Goal: Transaction & Acquisition: Purchase product/service

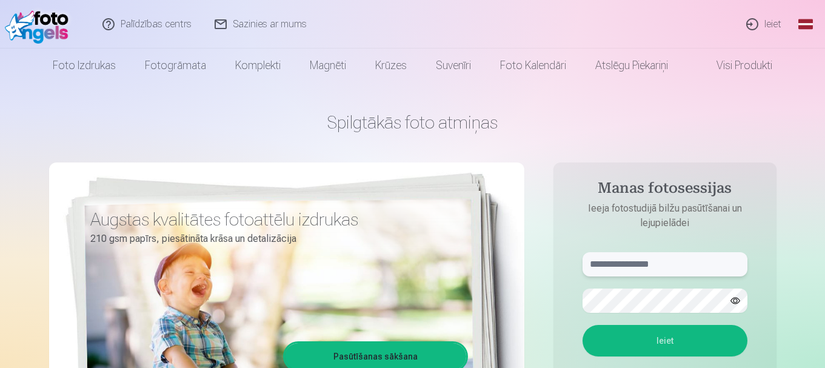
click at [659, 261] on input "text" at bounding box center [664, 264] width 165 height 24
type input "**********"
click at [657, 340] on button "Ieiet" at bounding box center [664, 341] width 165 height 32
click at [737, 299] on button "button" at bounding box center [735, 300] width 23 height 23
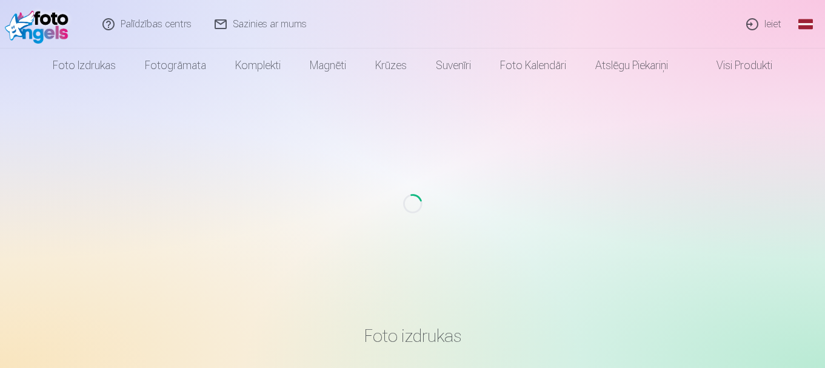
click at [763, 33] on link "Ieiet" at bounding box center [764, 24] width 58 height 48
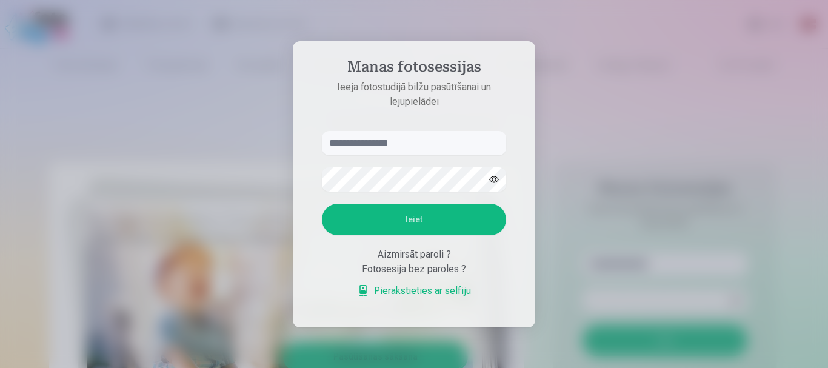
click at [428, 149] on input "text" at bounding box center [414, 143] width 184 height 24
click at [409, 221] on button "Ieiet" at bounding box center [414, 220] width 184 height 32
click at [388, 138] on input "******" at bounding box center [414, 143] width 184 height 24
click at [497, 179] on button "button" at bounding box center [493, 179] width 23 height 23
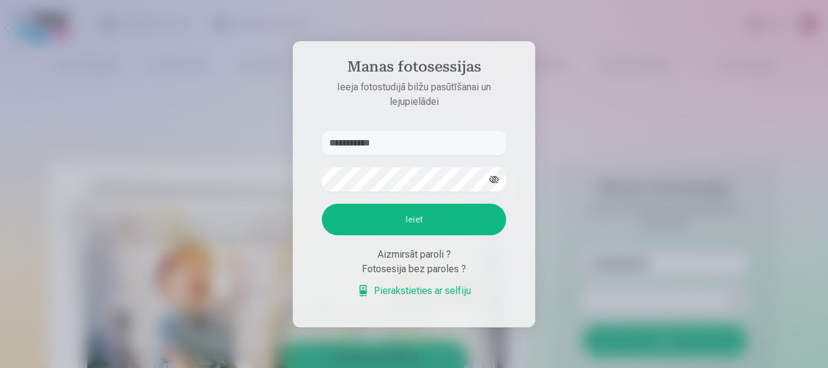
click at [419, 221] on button "Ieiet" at bounding box center [414, 220] width 184 height 32
click at [364, 144] on input "**********" at bounding box center [414, 143] width 184 height 24
click at [405, 225] on button "Ieiet" at bounding box center [414, 220] width 184 height 32
click at [361, 131] on input "**********" at bounding box center [414, 143] width 184 height 24
type input "**********"
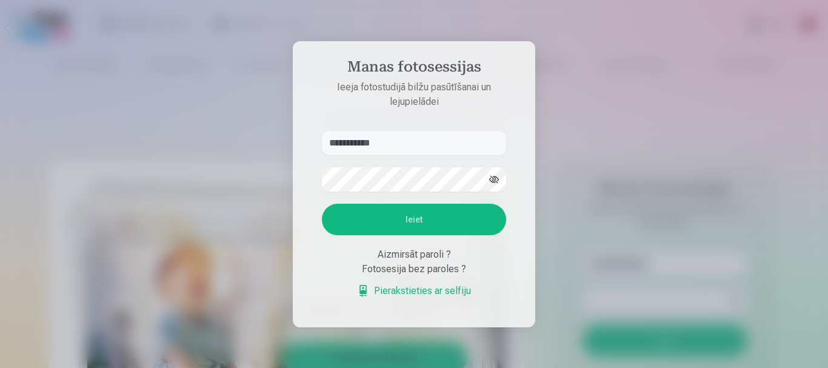
click at [428, 223] on button "Ieiet" at bounding box center [414, 220] width 184 height 32
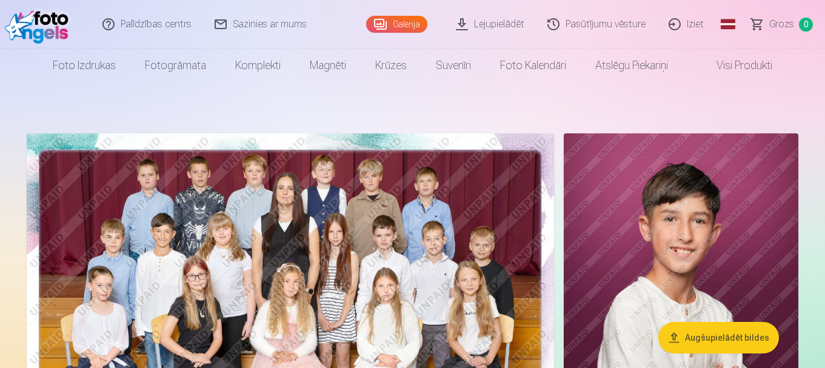
click at [824, 15] on html "Palīdzības centrs Sazinies ar mums Galerija Lejupielādēt Pasūtījumu vēsture Izi…" at bounding box center [412, 184] width 825 height 368
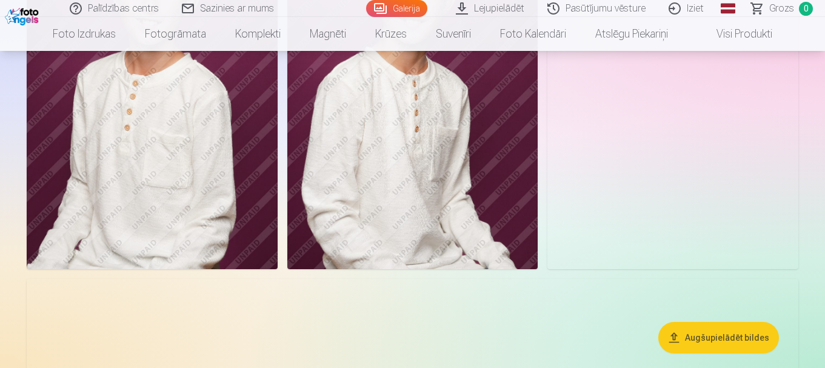
scroll to position [1004, 0]
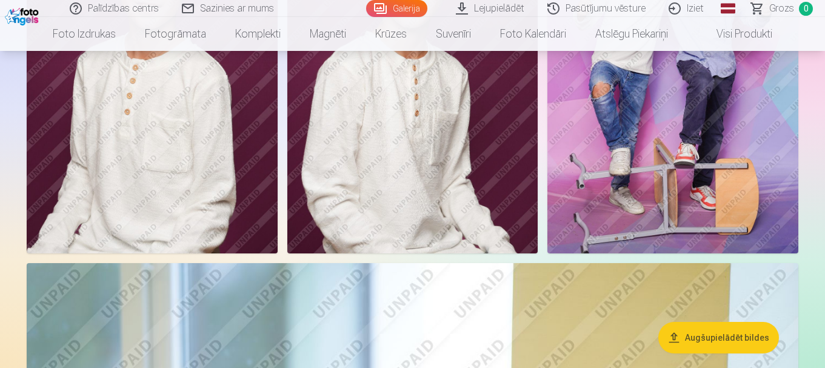
click at [669, 88] on img at bounding box center [672, 65] width 251 height 376
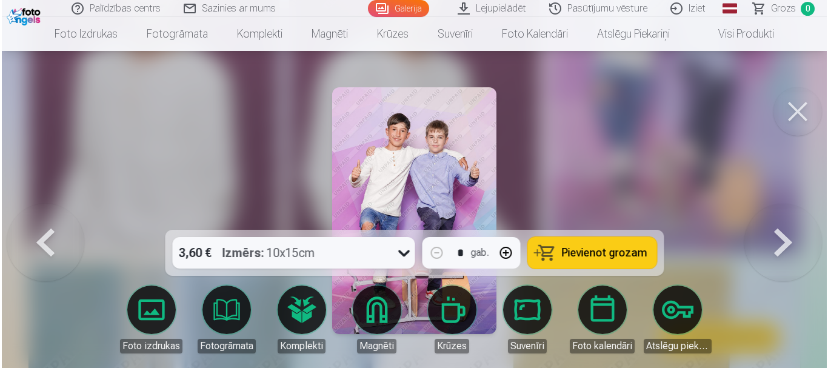
scroll to position [1007, 0]
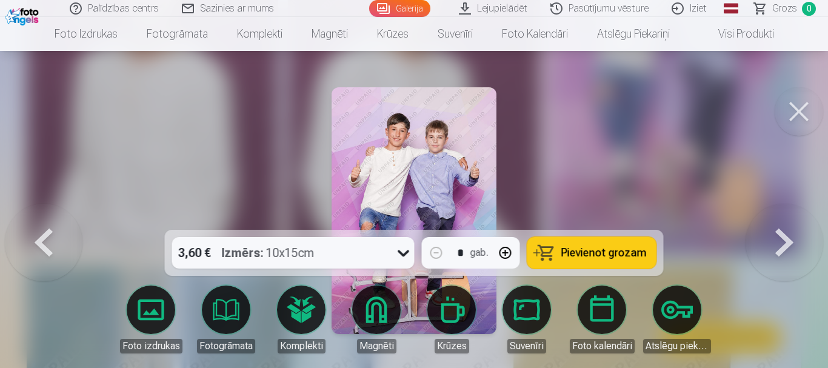
click at [590, 260] on button "Pievienot grozam" at bounding box center [591, 253] width 129 height 32
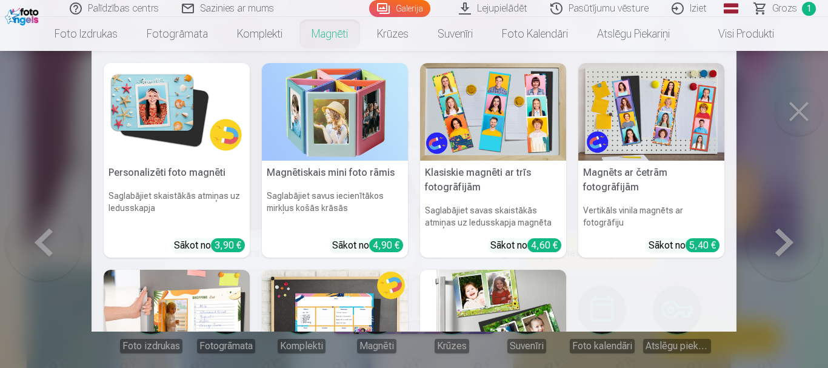
click at [329, 28] on link "Magnēti" at bounding box center [329, 34] width 65 height 34
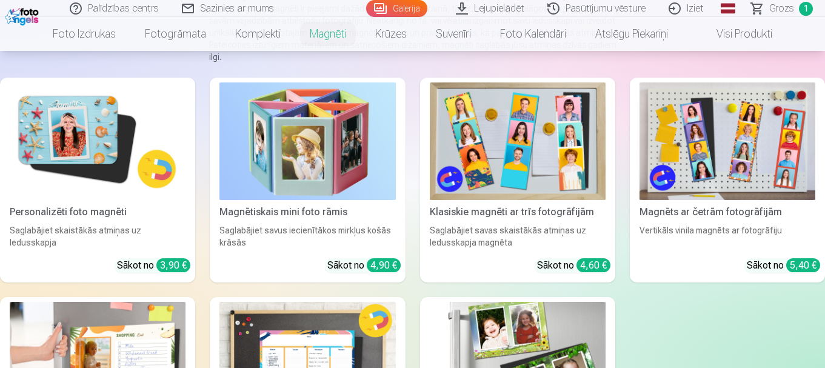
scroll to position [211, 0]
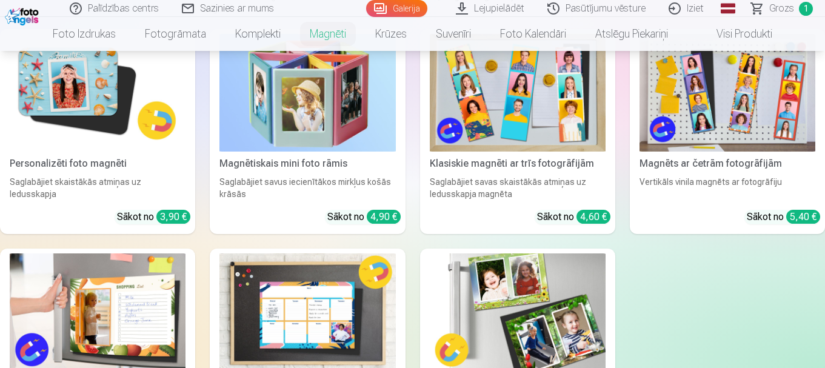
click at [84, 120] on img at bounding box center [98, 93] width 176 height 118
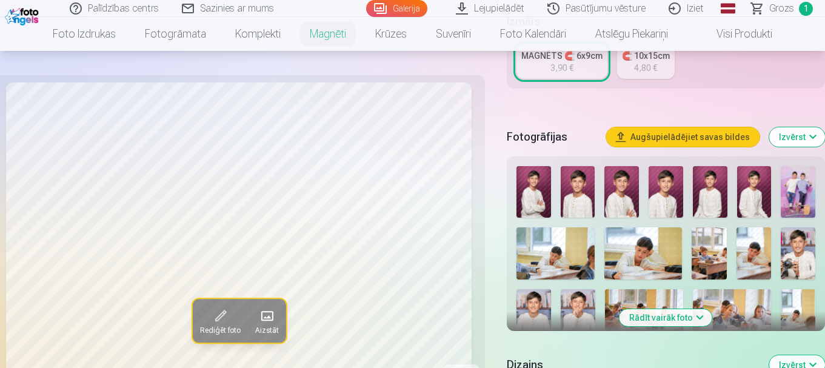
scroll to position [281, 0]
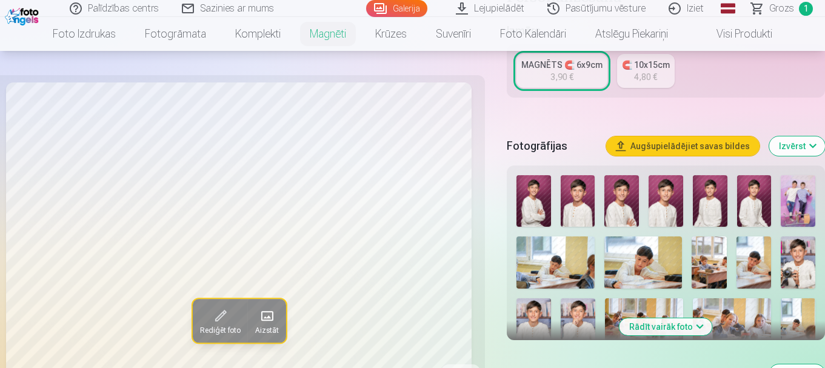
click at [626, 175] on img at bounding box center [621, 201] width 35 height 52
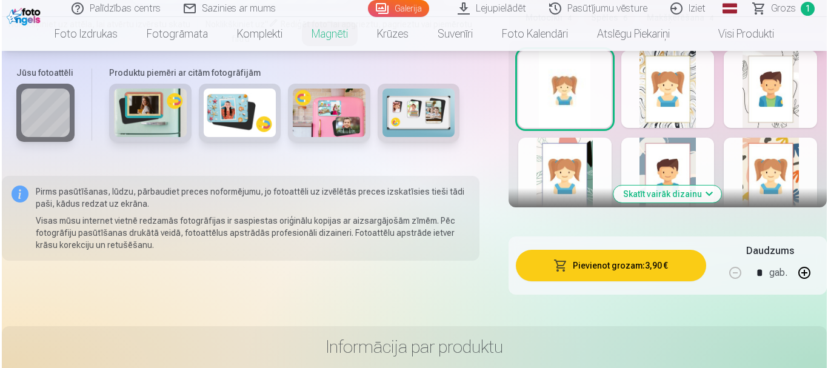
scroll to position [711, 0]
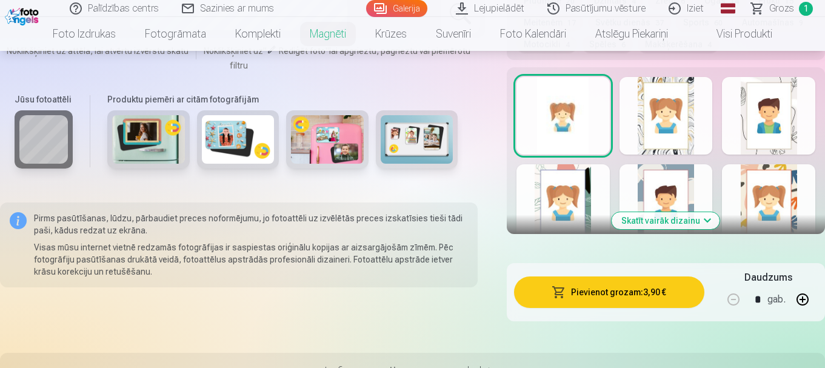
click at [756, 164] on div at bounding box center [768, 203] width 93 height 78
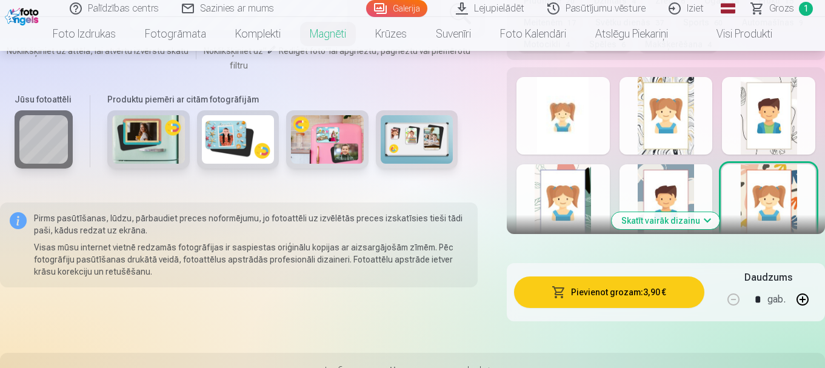
click at [708, 212] on button "Skatīt vairāk dizainu" at bounding box center [666, 220] width 108 height 17
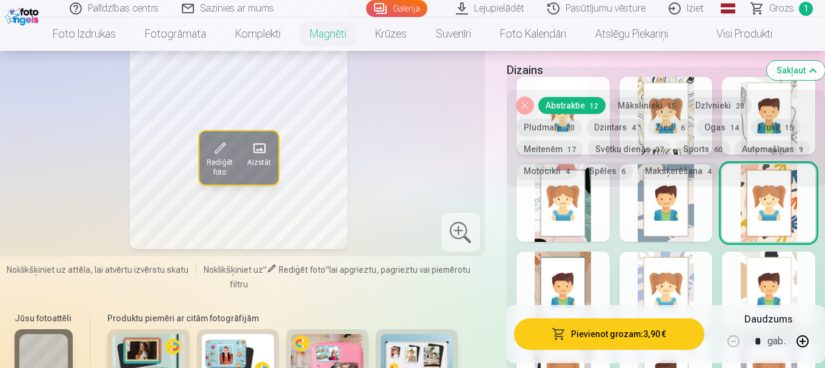
click at [743, 253] on div at bounding box center [768, 291] width 93 height 78
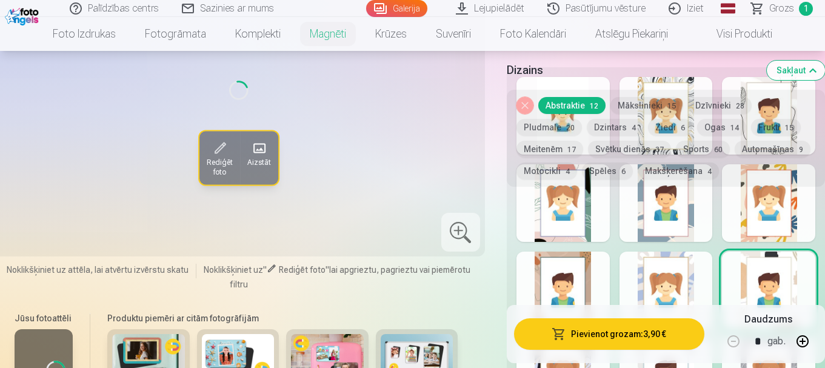
click at [626, 341] on button "Pievienot grozam : 3,90 €" at bounding box center [609, 334] width 190 height 32
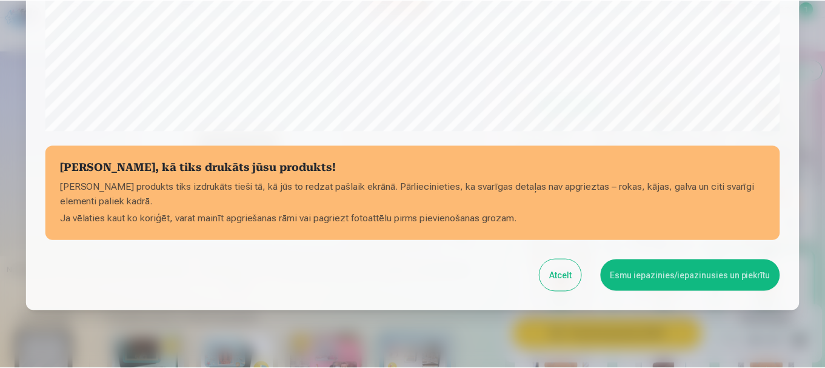
scroll to position [483, 0]
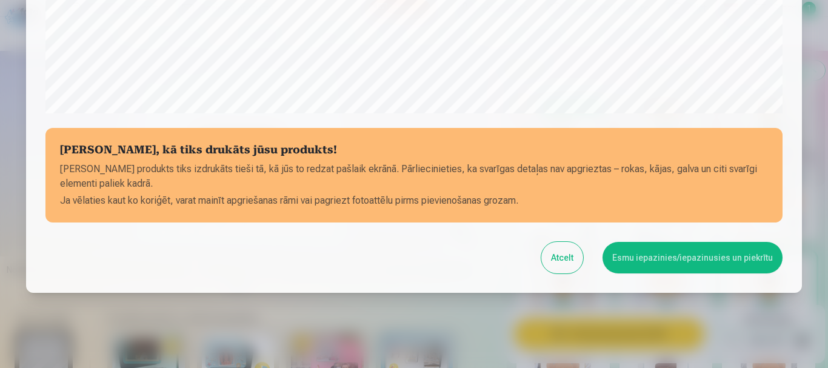
click at [660, 256] on button "Esmu iepazinies/iepazinusies un piekrītu" at bounding box center [692, 258] width 180 height 32
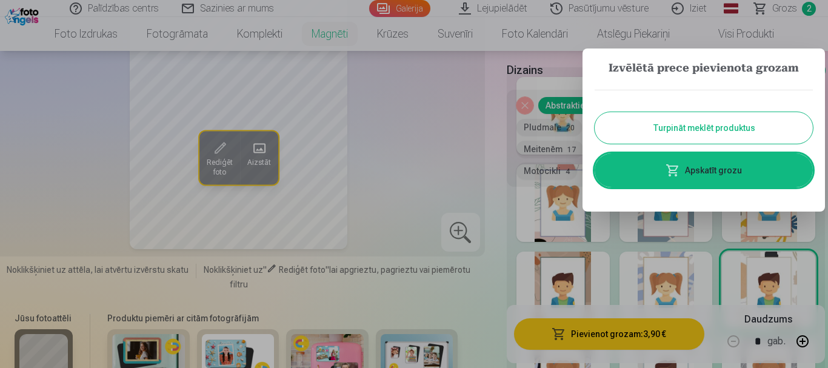
click at [461, 321] on div at bounding box center [414, 184] width 828 height 368
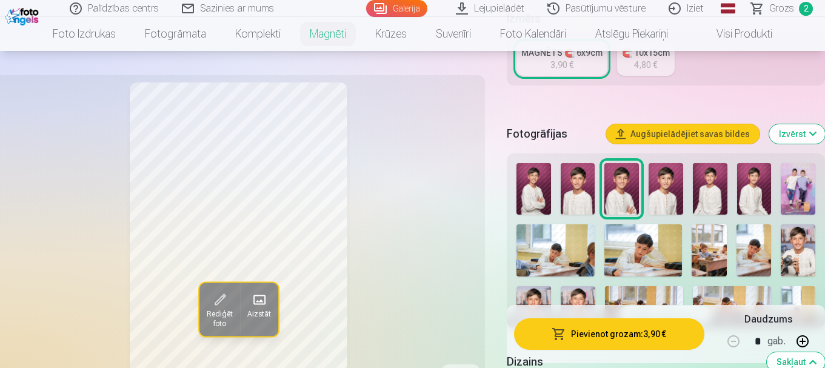
scroll to position [384, 0]
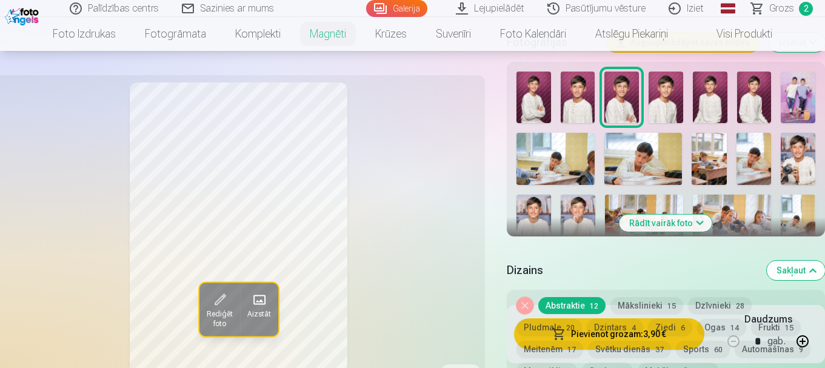
click at [797, 145] on img at bounding box center [798, 159] width 35 height 52
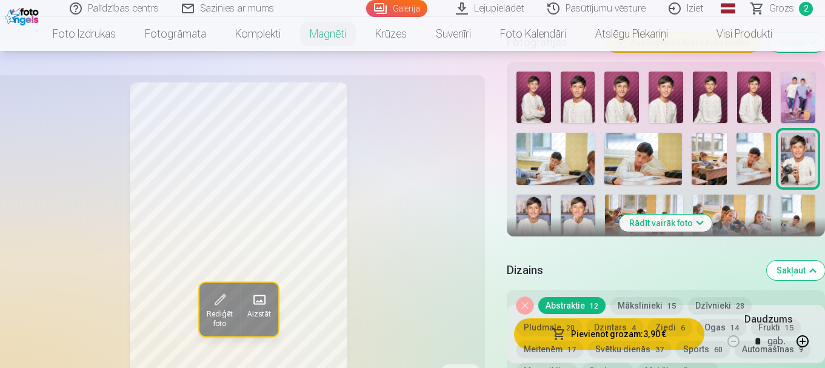
click at [627, 341] on button "Svētku dienās 37" at bounding box center [629, 349] width 83 height 17
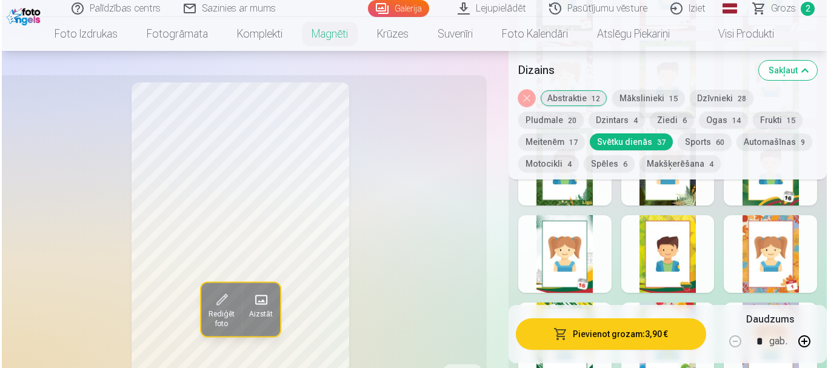
scroll to position [838, 0]
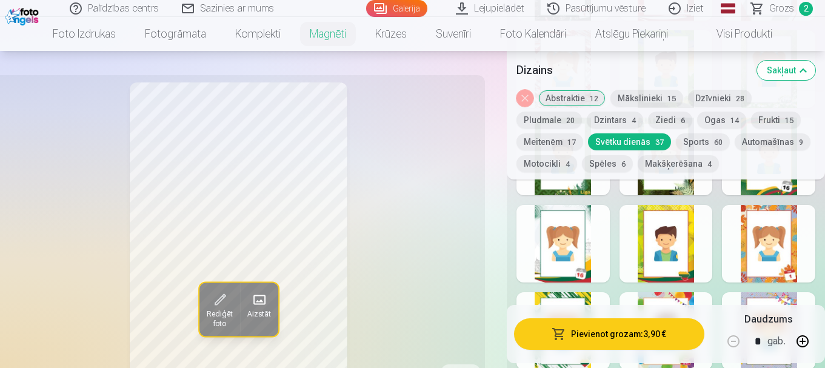
click at [675, 249] on div at bounding box center [665, 244] width 93 height 78
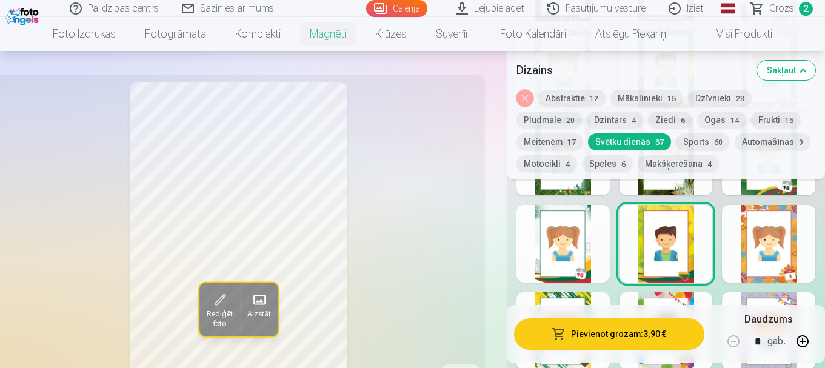
click at [642, 337] on button "Pievienot grozam : 3,90 €" at bounding box center [609, 334] width 190 height 32
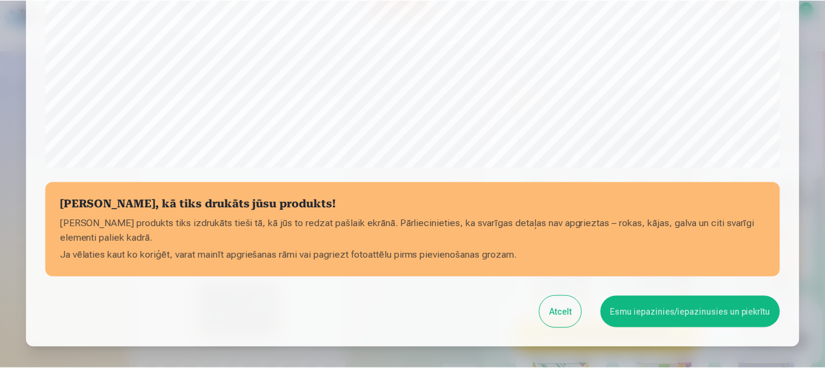
scroll to position [505, 0]
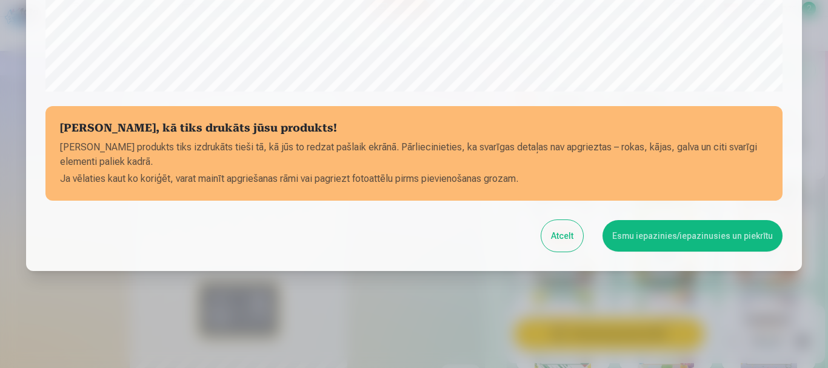
click at [707, 223] on button "Esmu iepazinies/iepazinusies un piekrītu" at bounding box center [692, 236] width 180 height 32
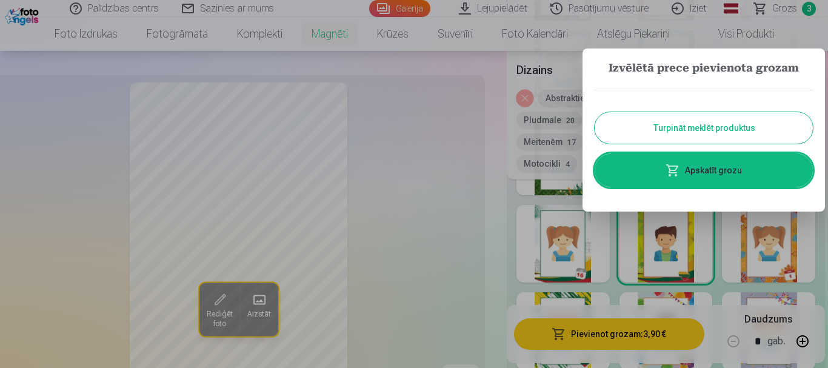
click at [730, 125] on button "Turpināt meklēt produktus" at bounding box center [704, 128] width 218 height 32
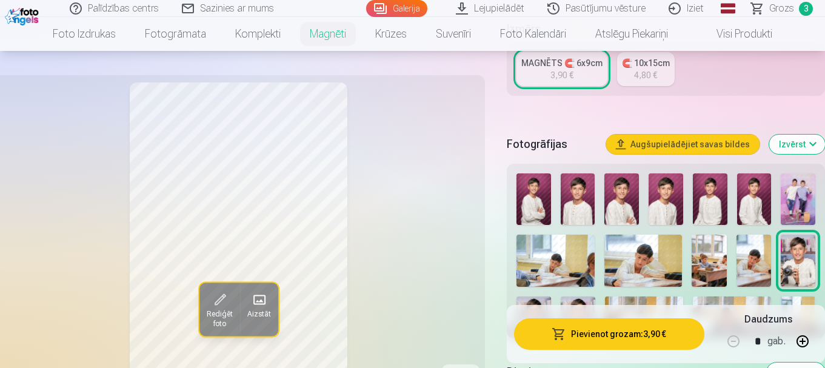
scroll to position [220, 0]
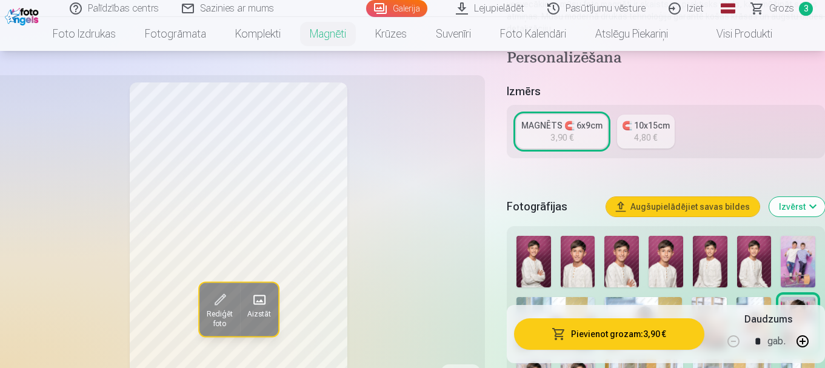
click at [581, 252] on img at bounding box center [578, 262] width 35 height 52
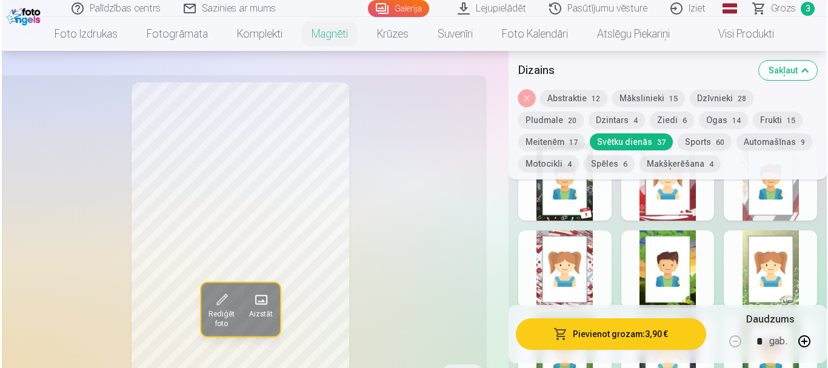
scroll to position [649, 0]
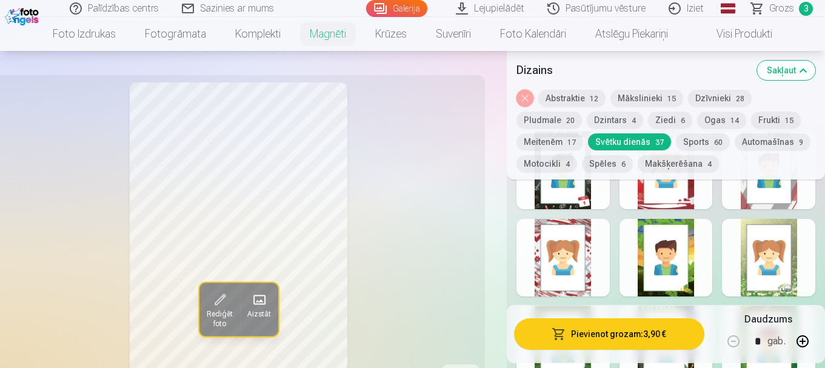
click at [691, 139] on button "Sports 60" at bounding box center [703, 141] width 54 height 17
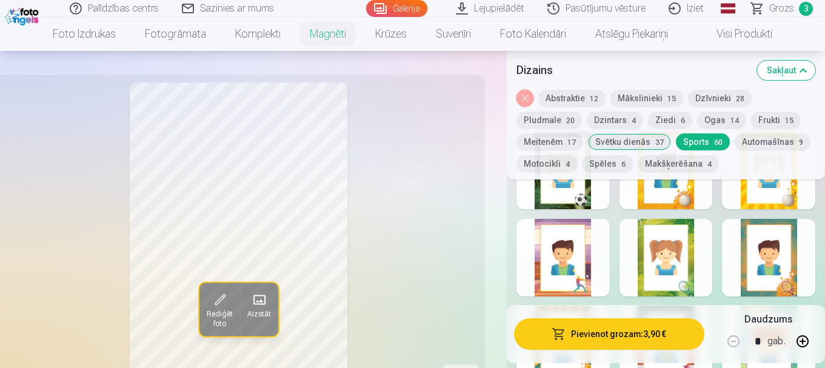
click at [592, 192] on div at bounding box center [562, 171] width 93 height 78
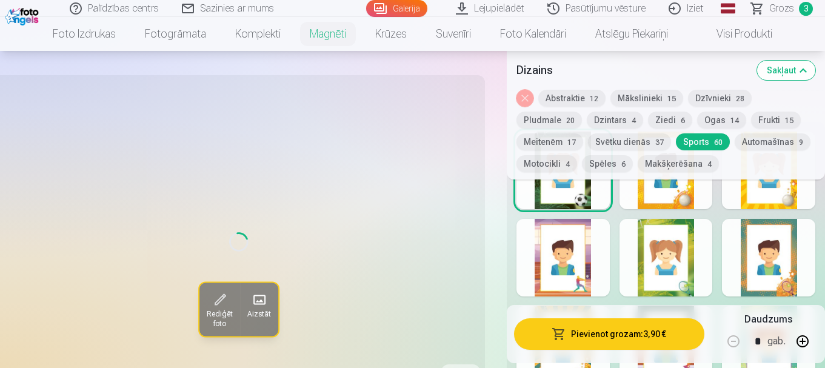
click at [606, 338] on button "Pievienot grozam : 3,90 €" at bounding box center [609, 334] width 190 height 32
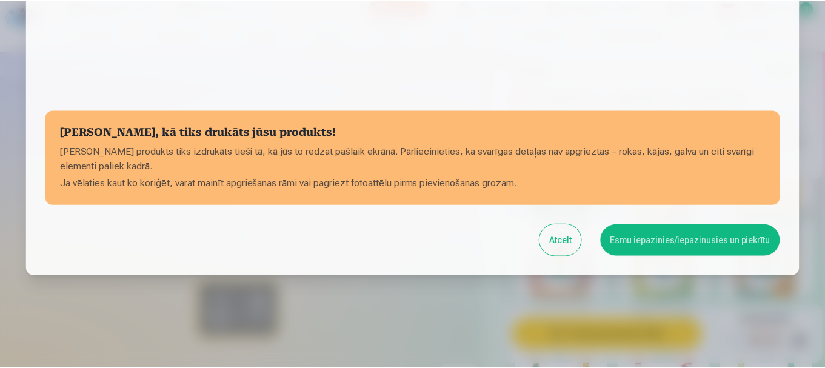
scroll to position [483, 0]
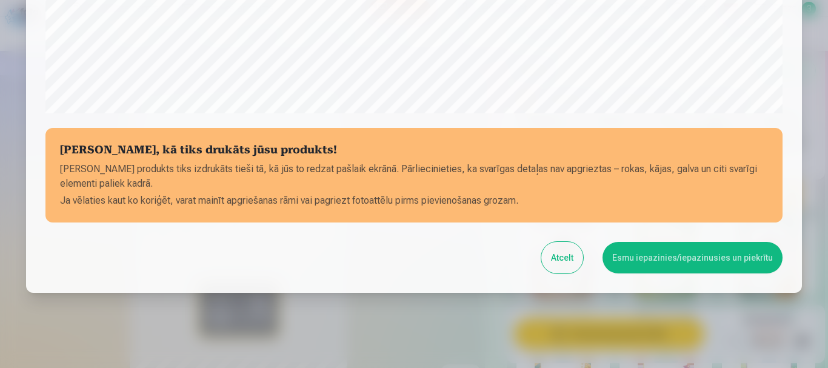
click at [678, 252] on button "Esmu iepazinies/iepazinusies un piekrītu" at bounding box center [692, 258] width 180 height 32
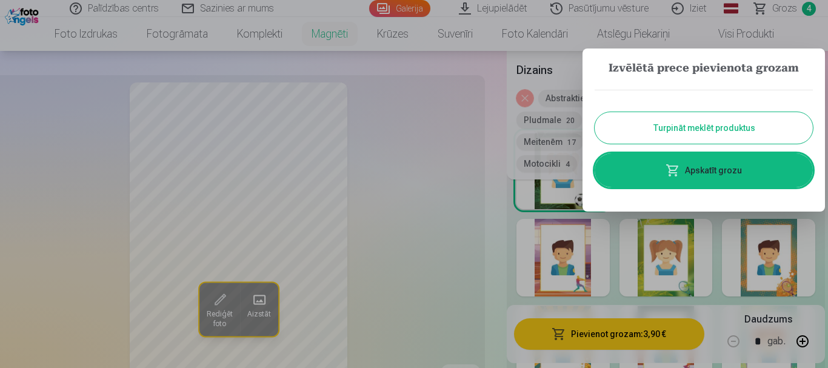
click at [707, 124] on button "Turpināt meklēt produktus" at bounding box center [704, 128] width 218 height 32
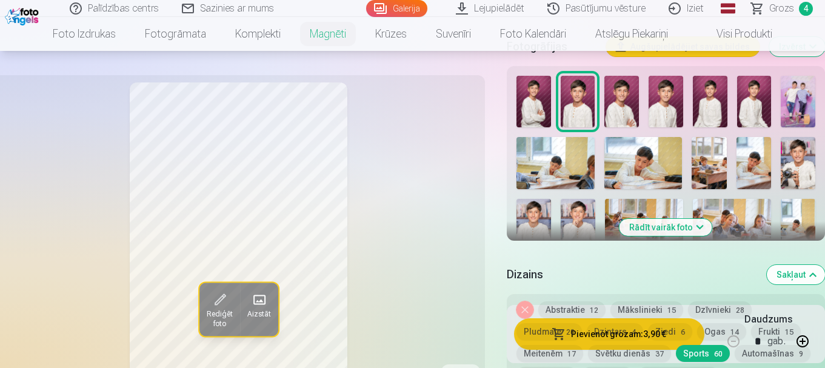
scroll to position [334, 0]
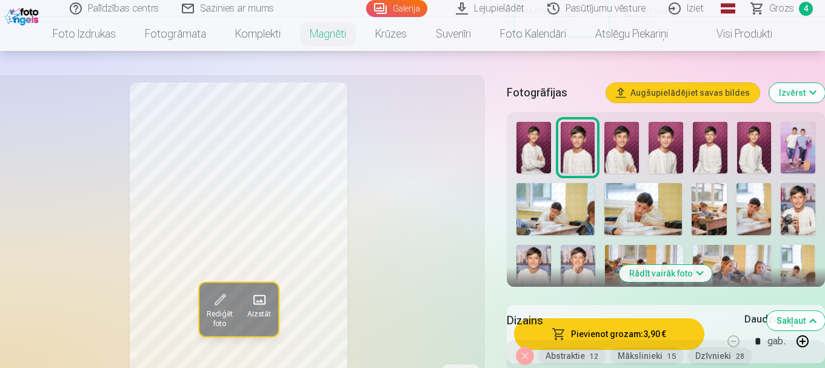
click at [704, 265] on button "Rādīt vairāk foto" at bounding box center [665, 273] width 93 height 17
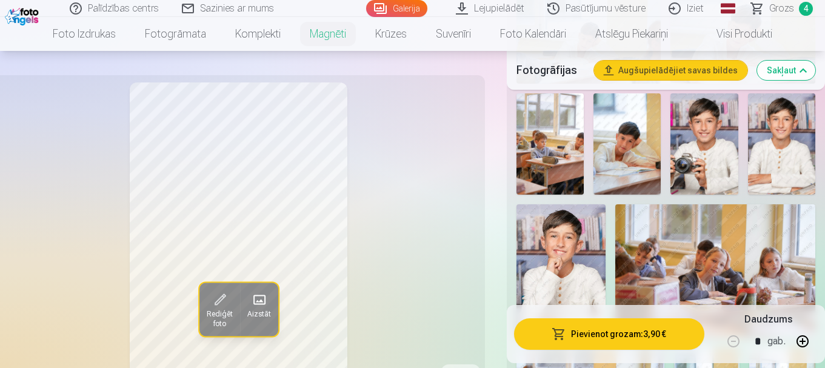
scroll to position [794, 0]
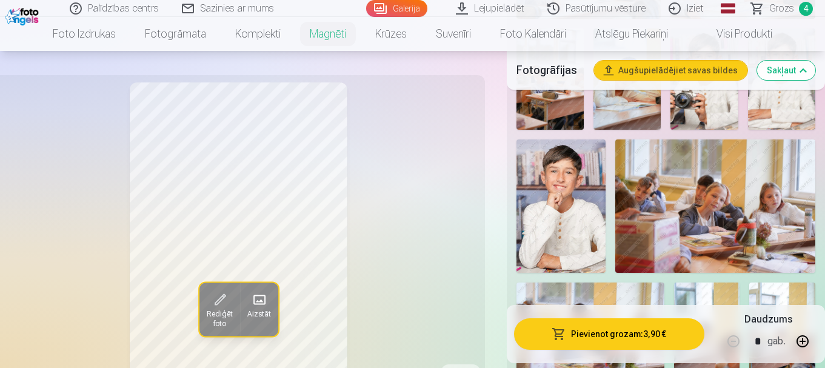
click at [562, 222] on img at bounding box center [560, 205] width 89 height 133
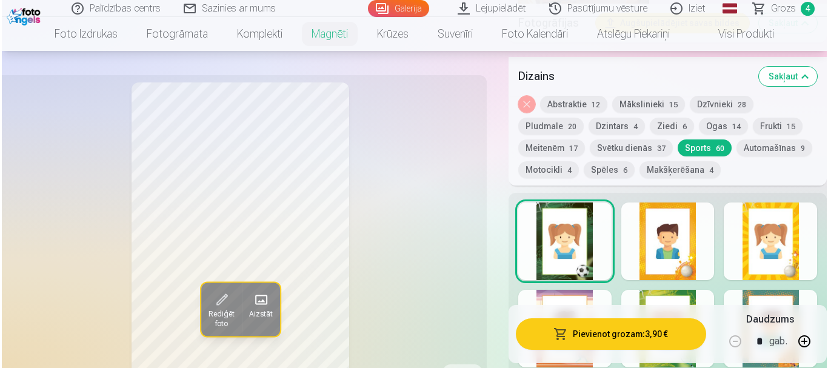
scroll to position [1483, 0]
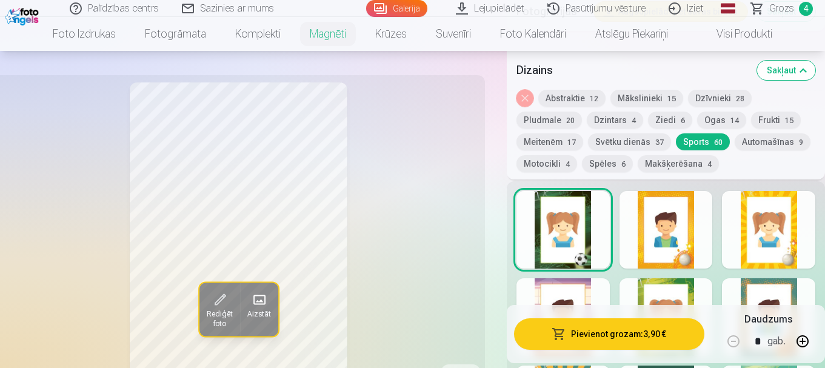
click at [546, 243] on div at bounding box center [562, 230] width 93 height 78
click at [604, 331] on button "Pievienot grozam : 3,90 €" at bounding box center [609, 334] width 190 height 32
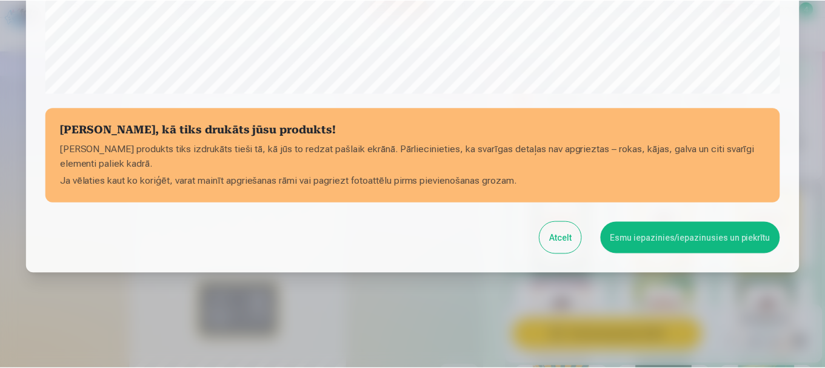
scroll to position [505, 0]
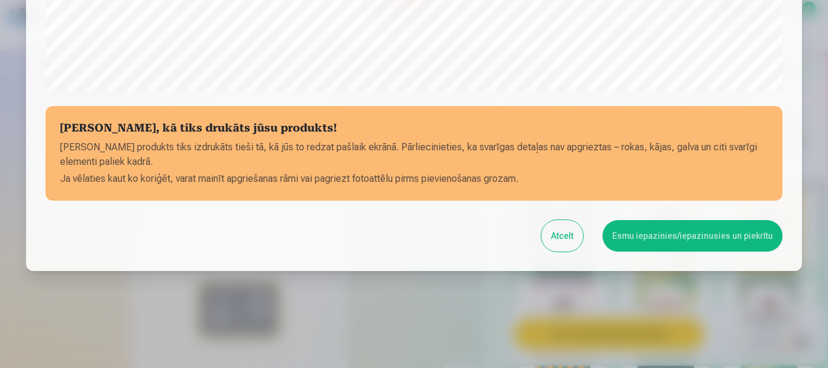
click at [673, 229] on button "Esmu iepazinies/iepazinusies un piekrītu" at bounding box center [692, 236] width 180 height 32
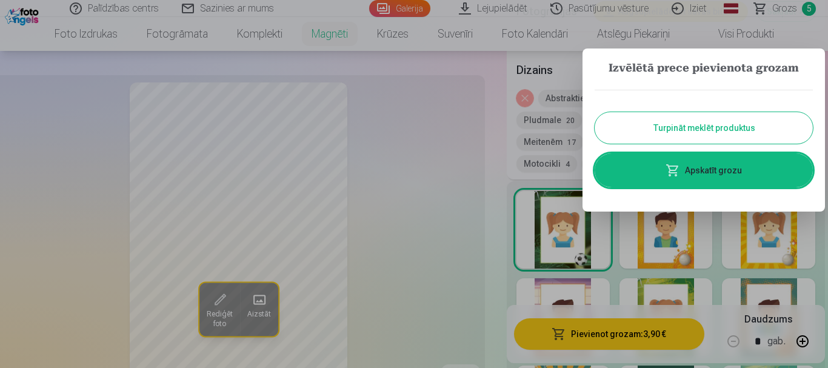
click at [692, 122] on button "Turpināt meklēt produktus" at bounding box center [704, 128] width 218 height 32
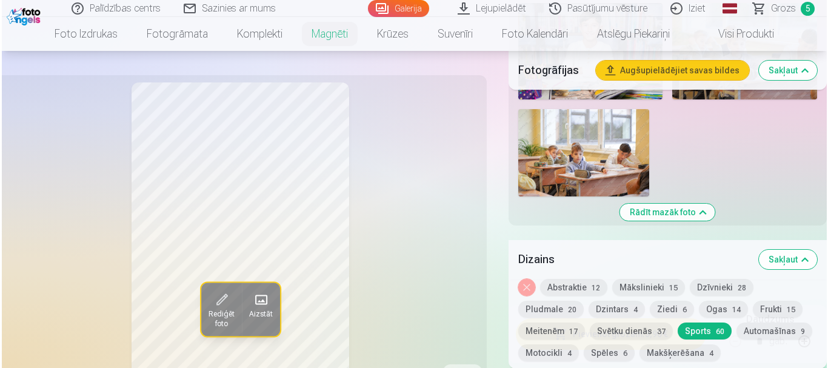
scroll to position [1610, 0]
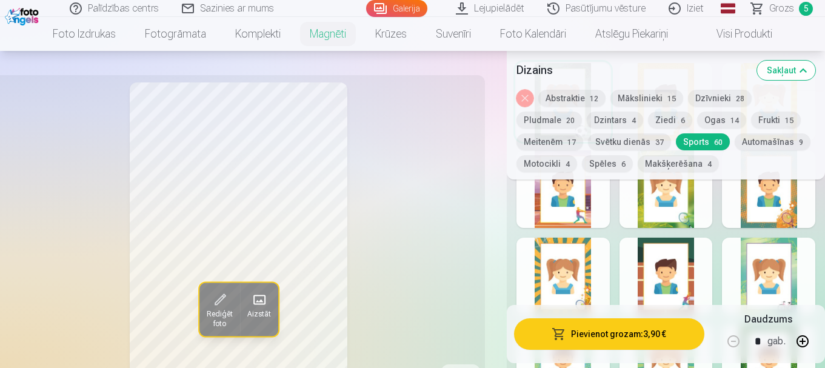
click at [557, 125] on button "Pludmale 20" at bounding box center [548, 120] width 65 height 17
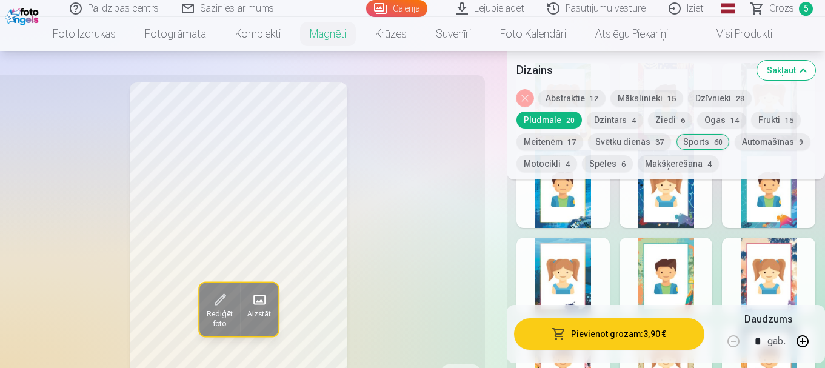
click at [687, 264] on div at bounding box center [665, 277] width 93 height 78
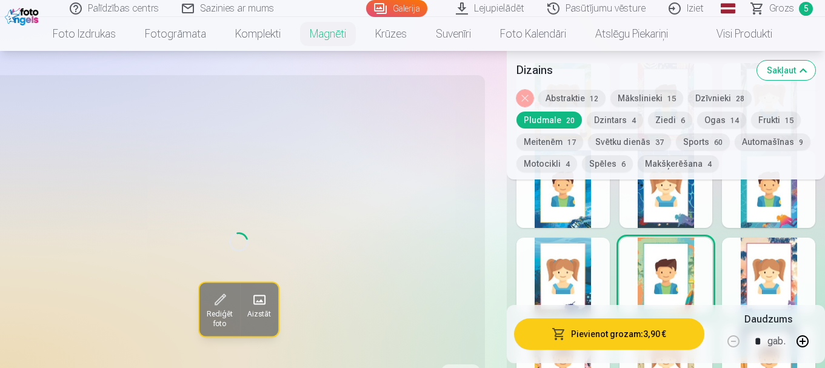
click at [637, 336] on button "Pievienot grozam : 3,90 €" at bounding box center [609, 334] width 190 height 32
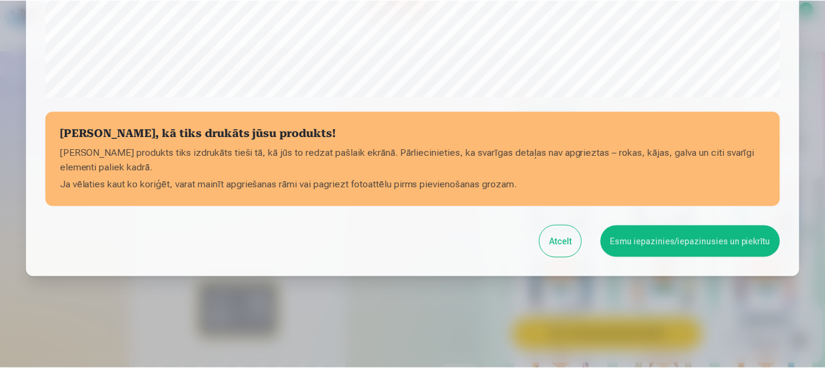
scroll to position [505, 0]
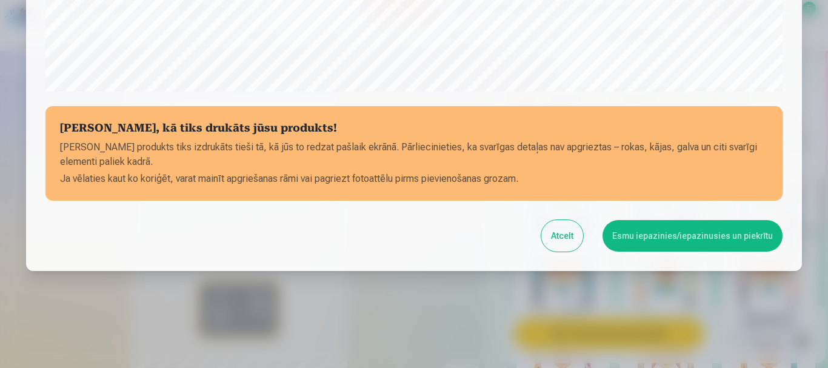
click at [657, 244] on button "Esmu iepazinies/iepazinusies un piekrītu" at bounding box center [692, 236] width 180 height 32
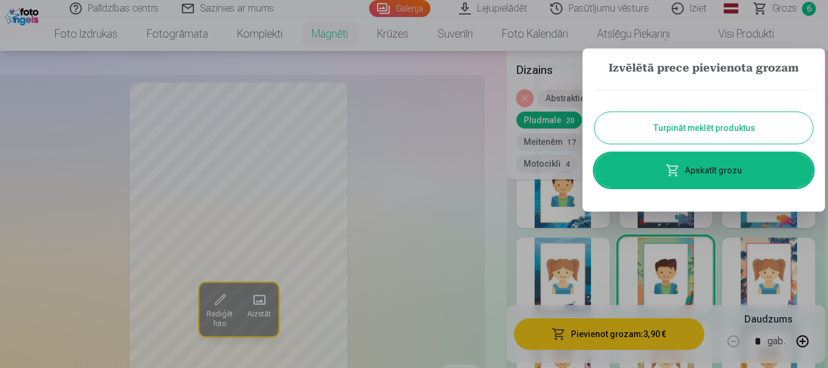
click at [658, 121] on button "Turpināt meklēt produktus" at bounding box center [704, 128] width 218 height 32
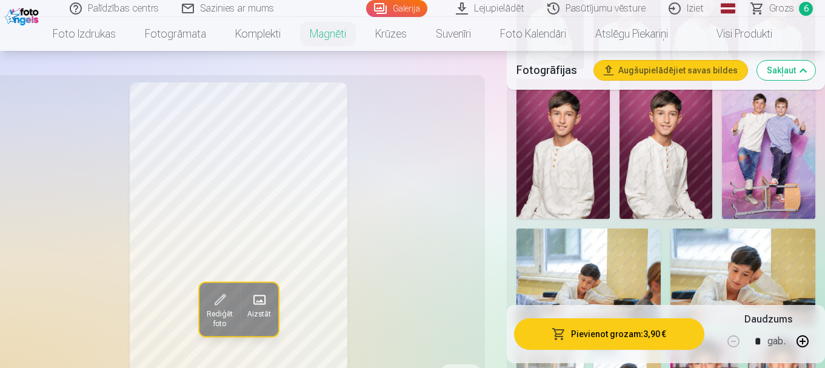
scroll to position [466, 0]
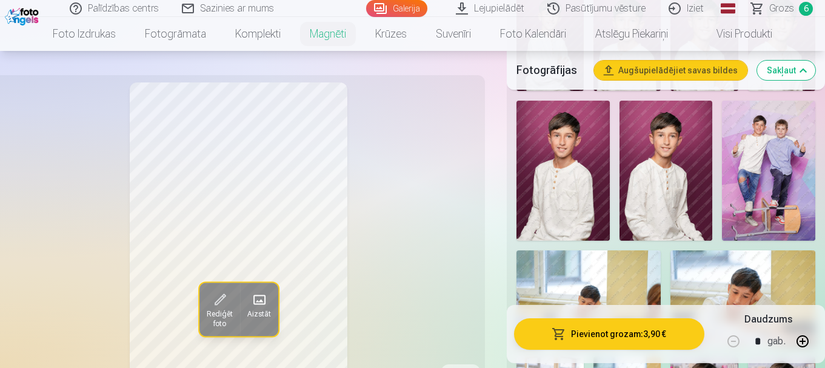
click at [655, 204] on img at bounding box center [665, 171] width 93 height 140
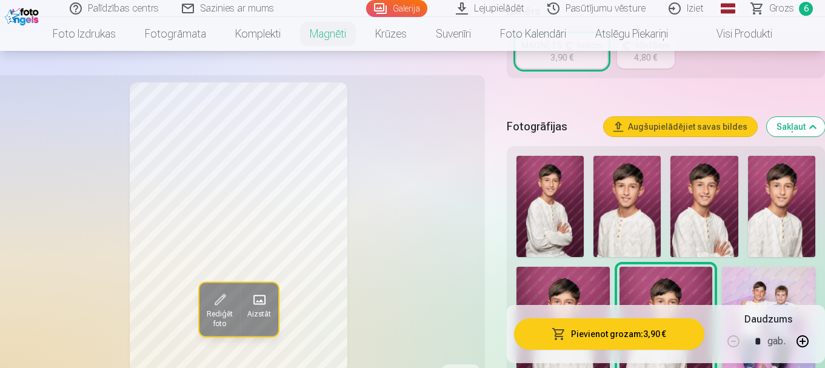
scroll to position [322, 0]
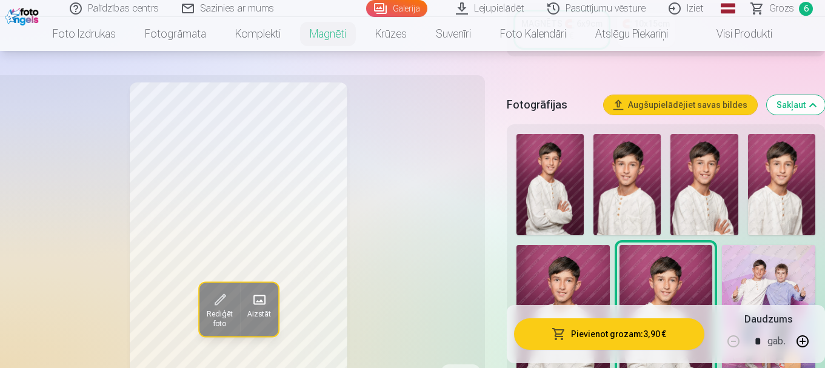
click at [603, 171] on img at bounding box center [626, 184] width 67 height 101
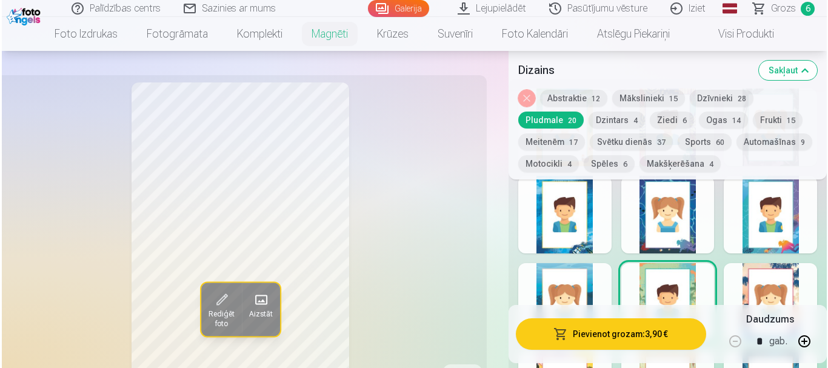
scroll to position [1607, 0]
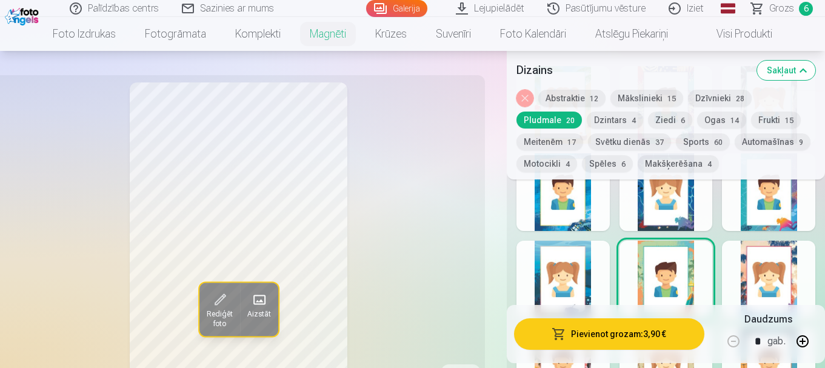
click at [558, 199] on div at bounding box center [562, 192] width 93 height 78
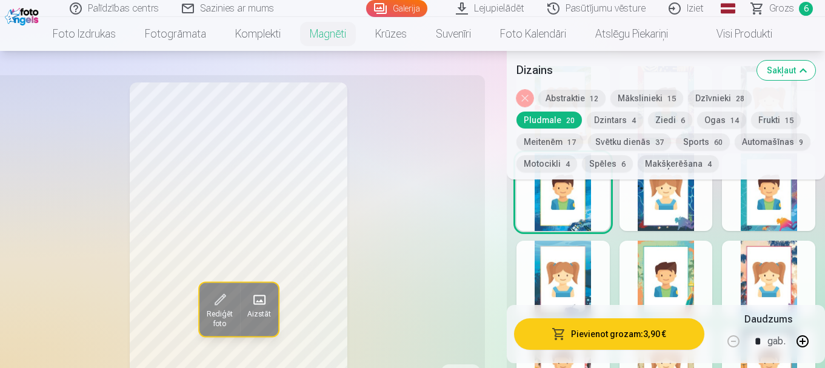
click at [807, 349] on button "button" at bounding box center [802, 341] width 29 height 29
type input "*"
click at [617, 333] on button "Pievienot grozam : 7,80 €" at bounding box center [609, 334] width 190 height 32
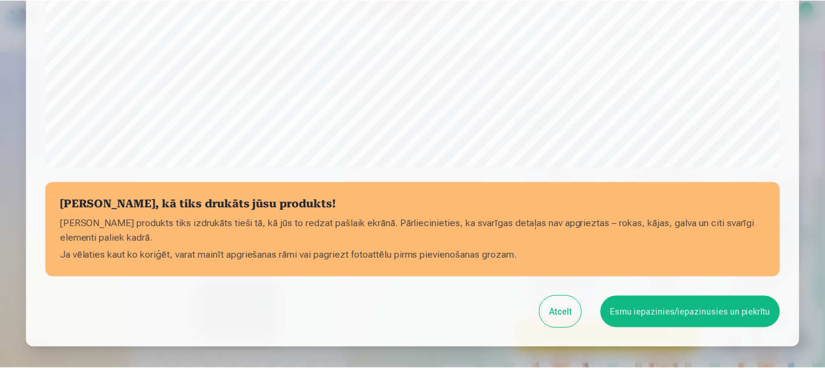
scroll to position [505, 0]
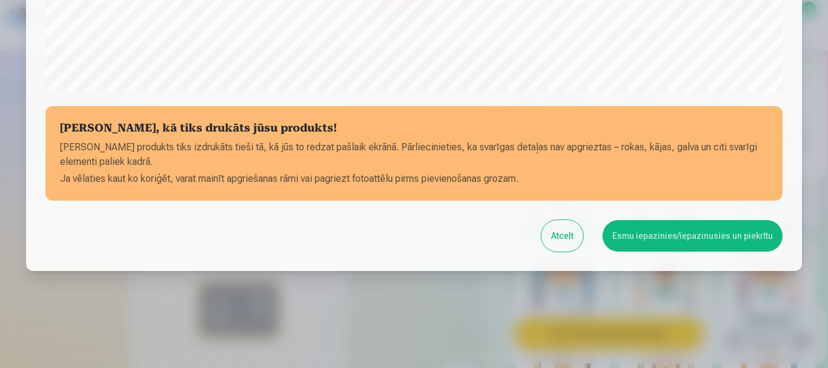
click at [676, 241] on button "Esmu iepazinies/iepazinusies un piekrītu" at bounding box center [692, 236] width 180 height 32
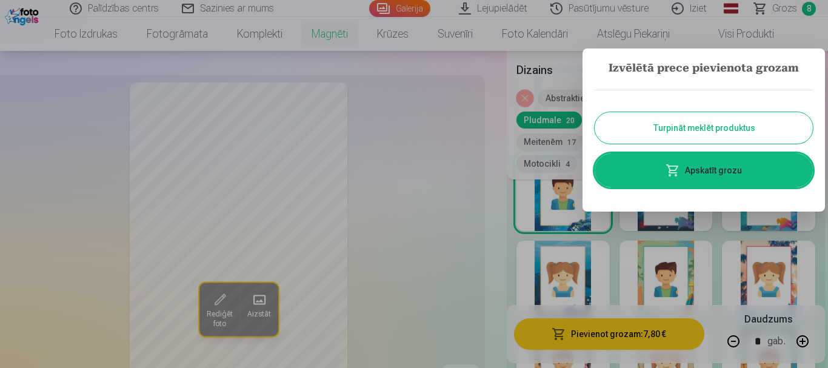
click at [739, 127] on button "Turpināt meklēt produktus" at bounding box center [704, 128] width 218 height 32
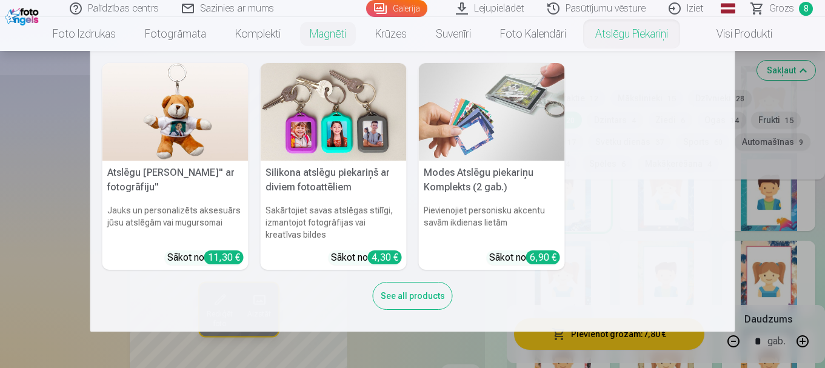
click at [607, 27] on link "Atslēgu piekariņi" at bounding box center [632, 34] width 102 height 34
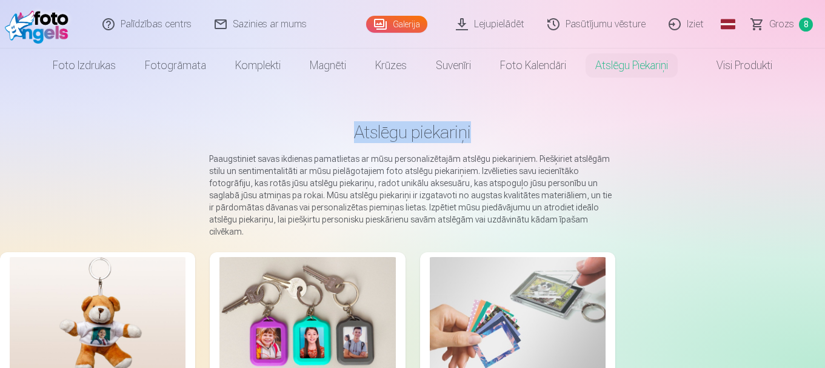
drag, startPoint x: 824, startPoint y: 73, endPoint x: 824, endPoint y: 88, distance: 15.2
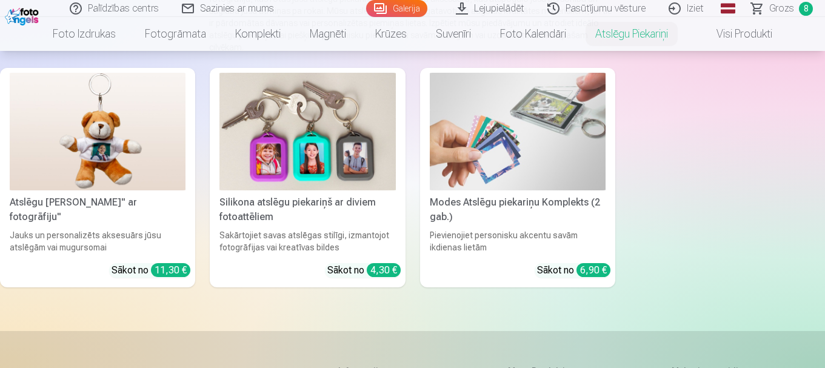
scroll to position [170, 0]
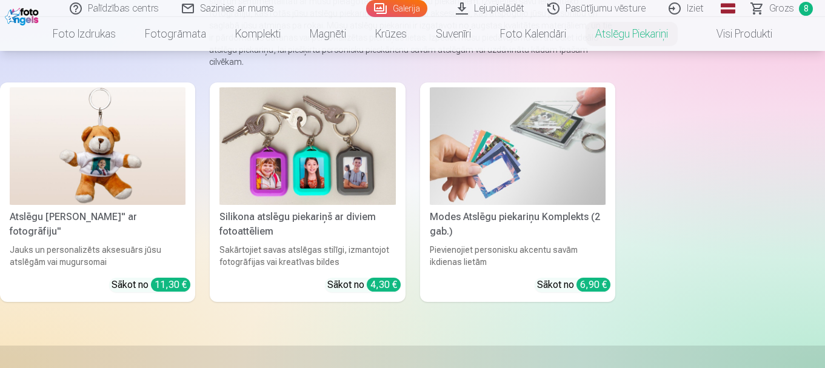
click at [590, 281] on link "Modes Atslēgu piekariņu Komplekts (2 gab.) Pievienojiet personisku akcentu savā…" at bounding box center [517, 191] width 195 height 219
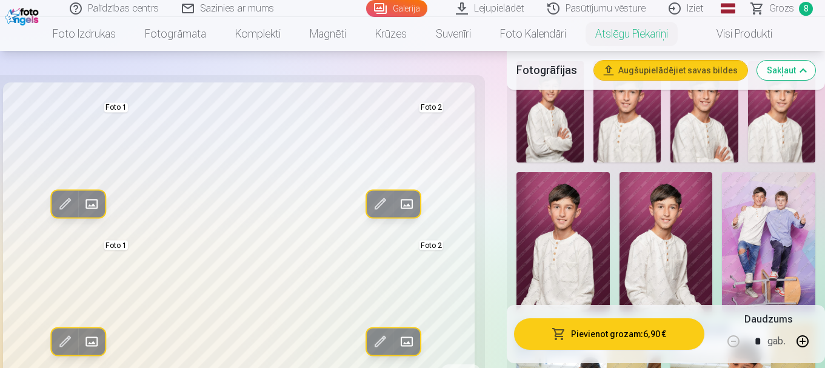
scroll to position [228, 0]
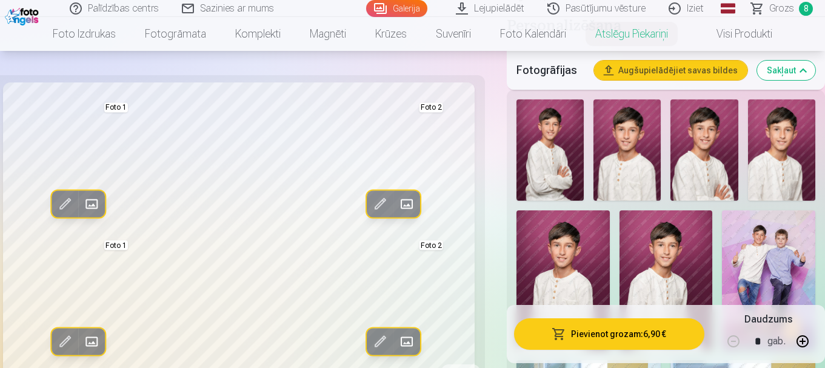
click at [637, 176] on img at bounding box center [626, 149] width 67 height 101
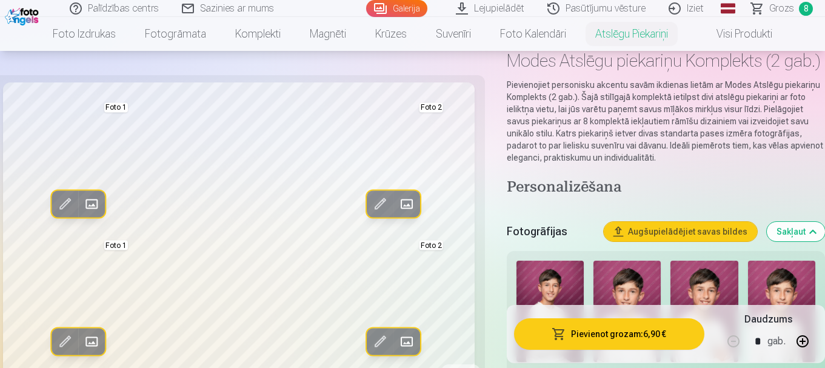
scroll to position [76, 0]
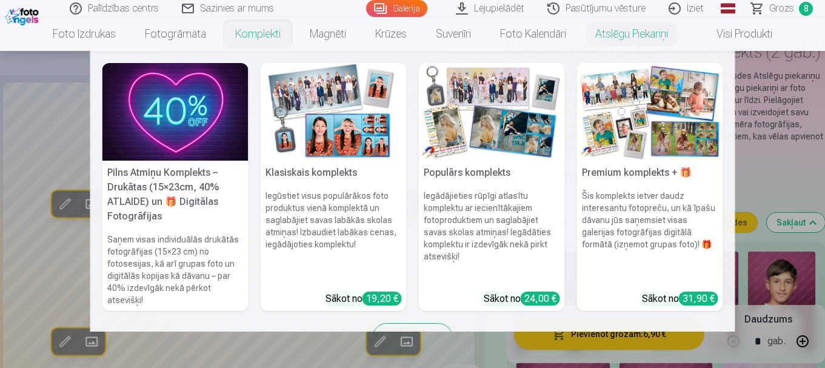
click at [257, 35] on link "Komplekti" at bounding box center [258, 34] width 75 height 34
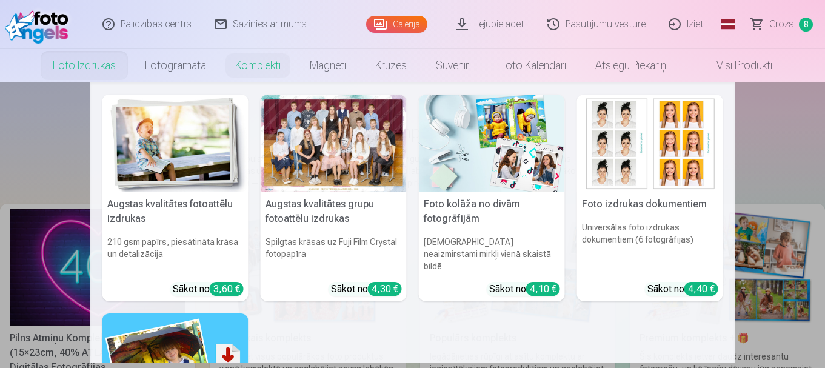
click at [104, 61] on link "Foto izdrukas" at bounding box center [84, 65] width 92 height 34
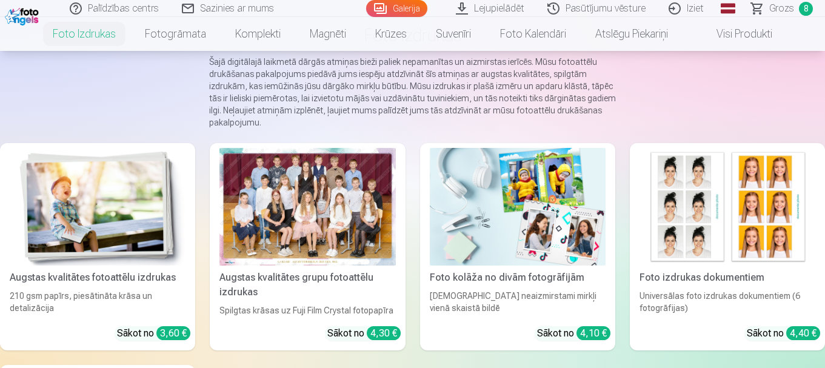
scroll to position [99, 0]
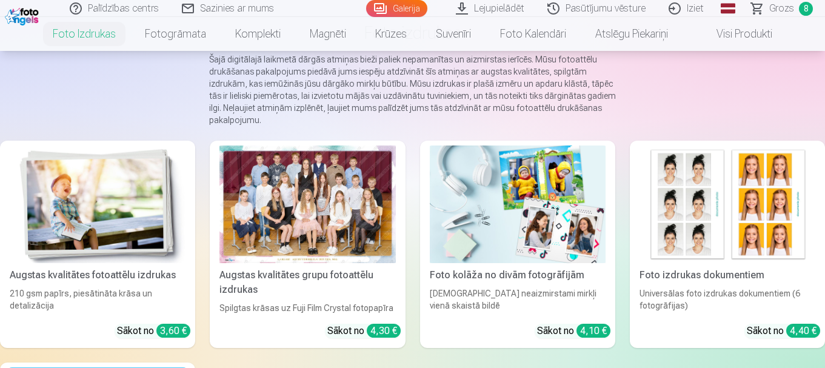
click at [806, 333] on div "4,40 €" at bounding box center [803, 331] width 34 height 14
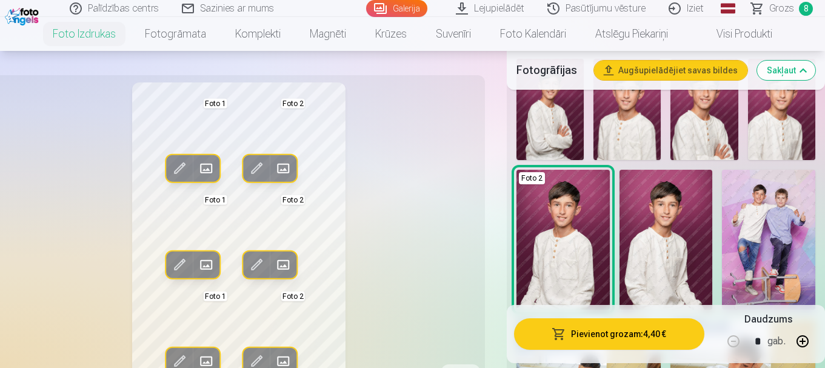
scroll to position [290, 0]
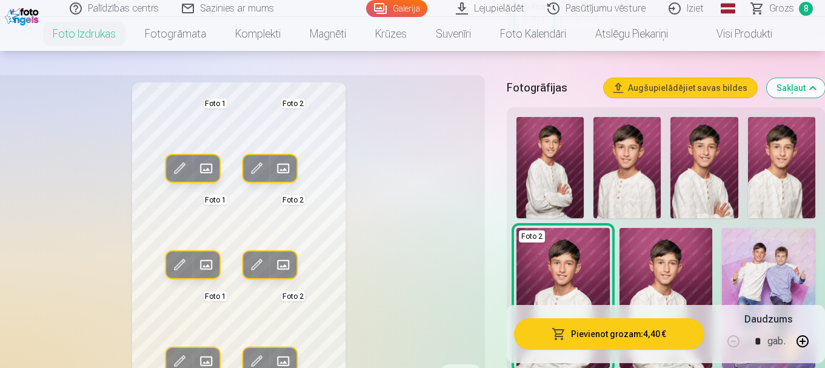
click at [629, 193] on img at bounding box center [626, 167] width 67 height 101
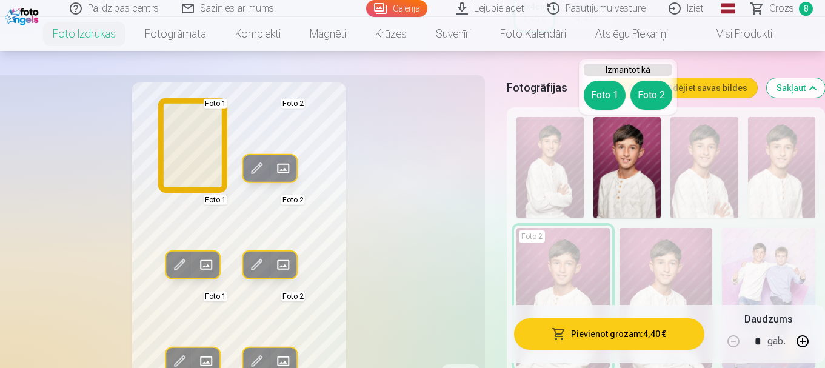
click at [613, 90] on button "Foto 1" at bounding box center [605, 95] width 42 height 29
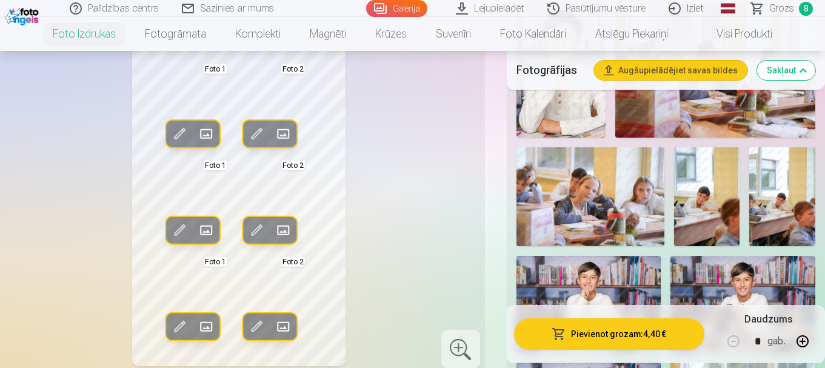
scroll to position [861, 0]
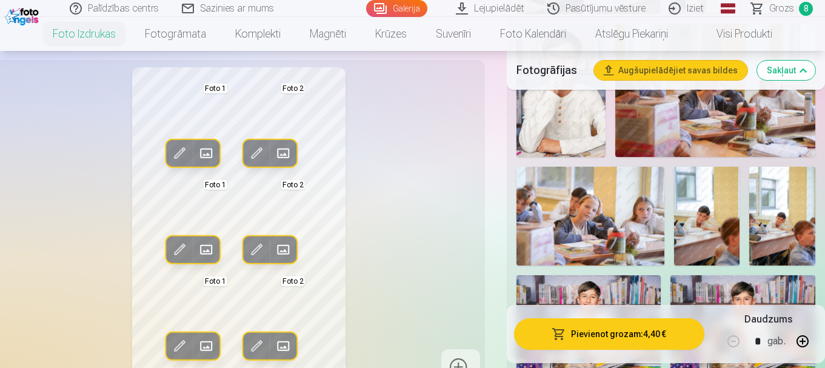
click at [555, 148] on img at bounding box center [560, 90] width 89 height 133
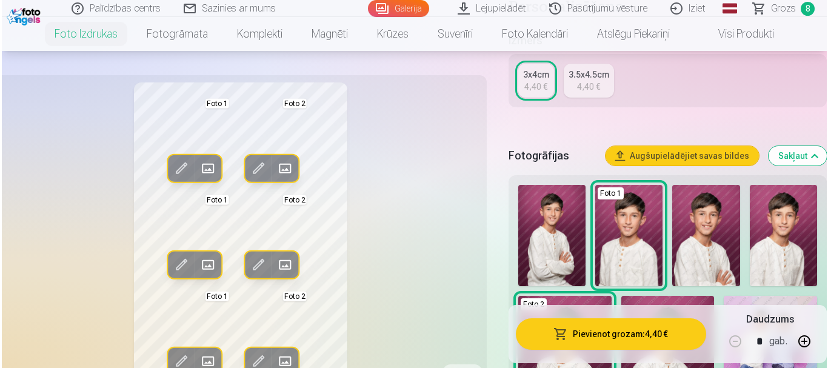
scroll to position [204, 0]
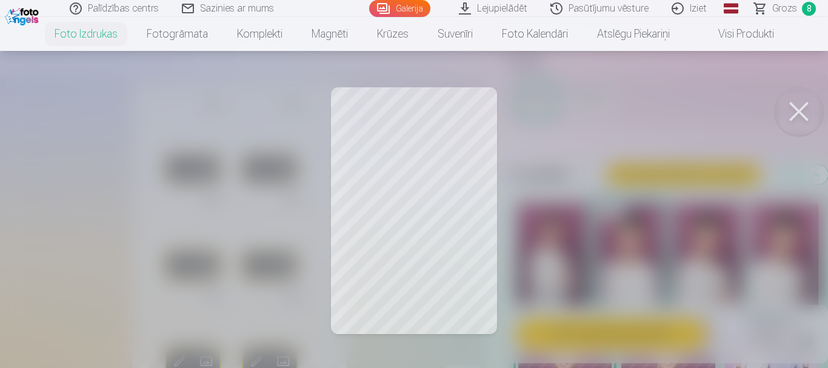
click at [436, 116] on div at bounding box center [414, 184] width 828 height 368
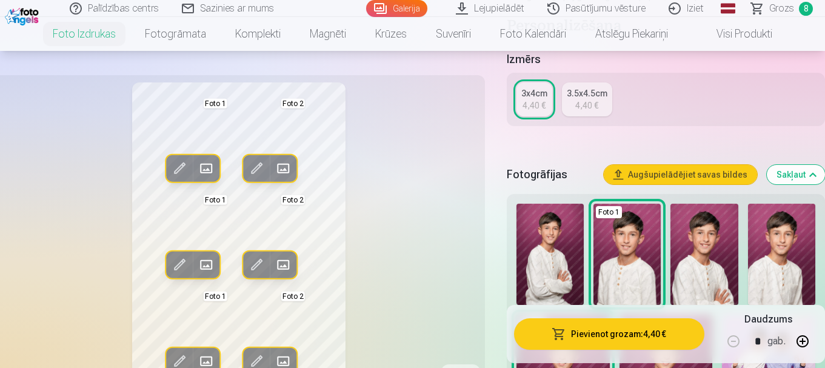
click at [618, 326] on button "Pievienot grozam : 4,40 €" at bounding box center [609, 334] width 190 height 32
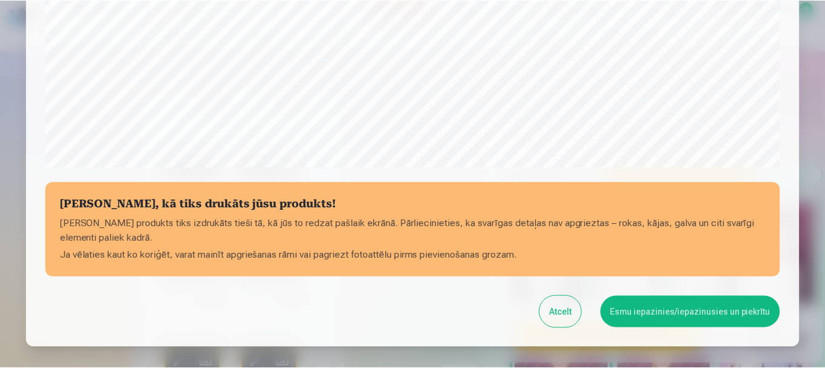
scroll to position [505, 0]
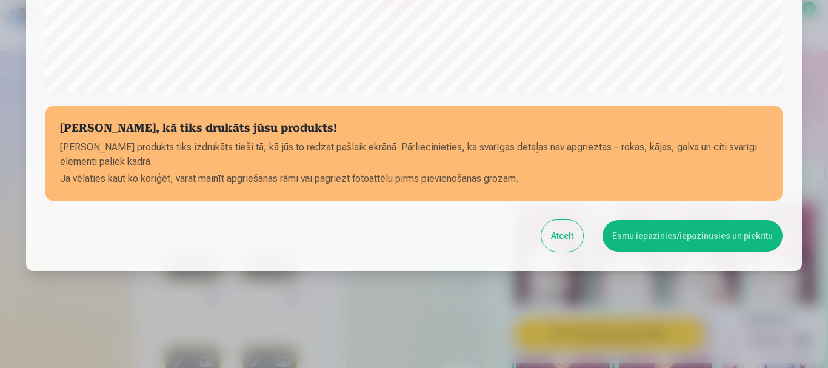
click at [698, 236] on button "Esmu iepazinies/iepazinusies un piekrītu" at bounding box center [692, 236] width 180 height 32
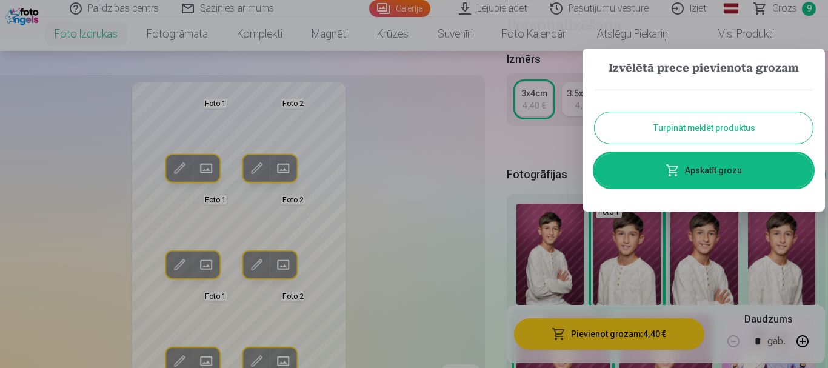
click at [701, 173] on link "Apskatīt grozu" at bounding box center [704, 170] width 218 height 34
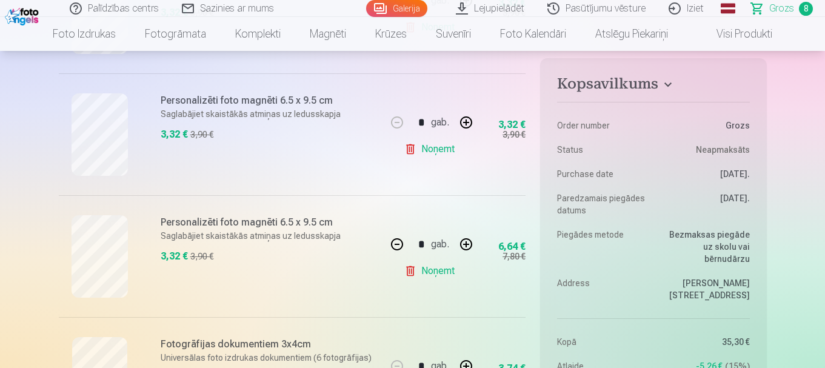
scroll to position [824, 0]
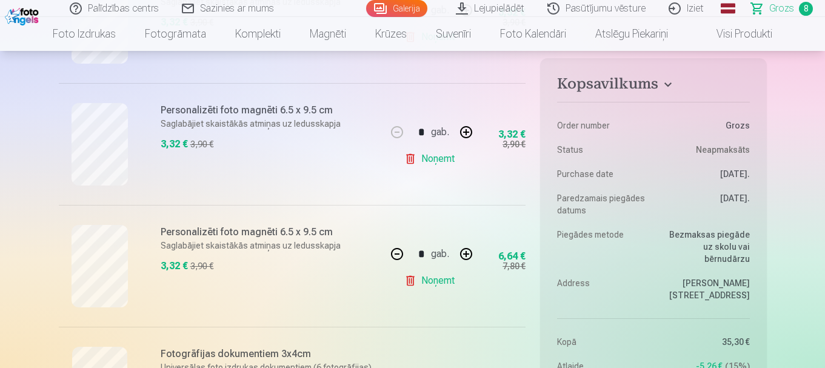
click at [464, 135] on button "button" at bounding box center [466, 132] width 29 height 29
type input "*"
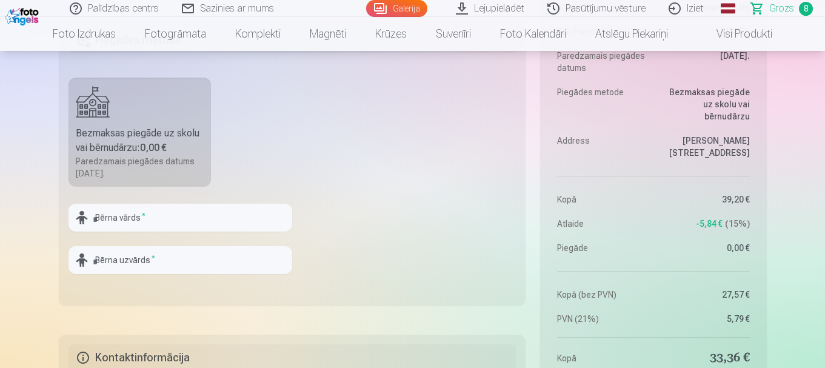
scroll to position [1280, 0]
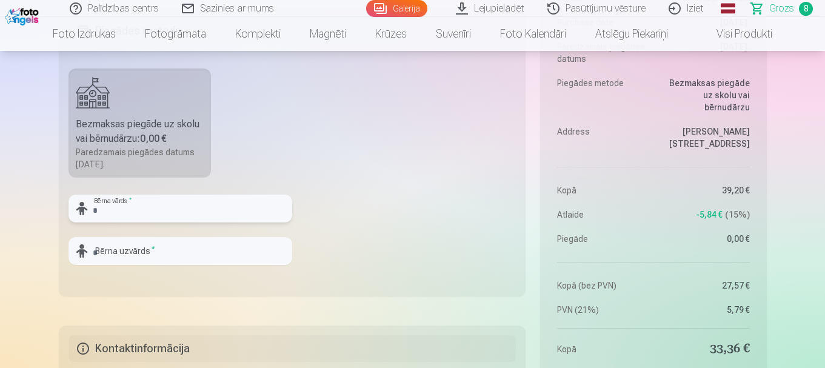
click at [190, 211] on input "text" at bounding box center [180, 209] width 224 height 28
type input "*******"
click at [147, 250] on input "text" at bounding box center [180, 251] width 224 height 28
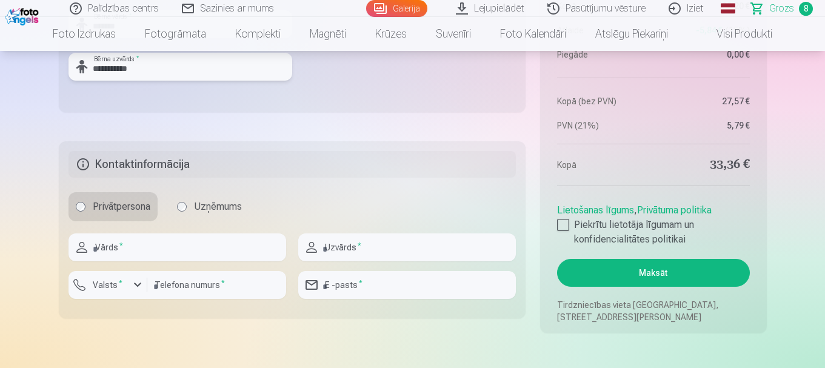
scroll to position [1503, 0]
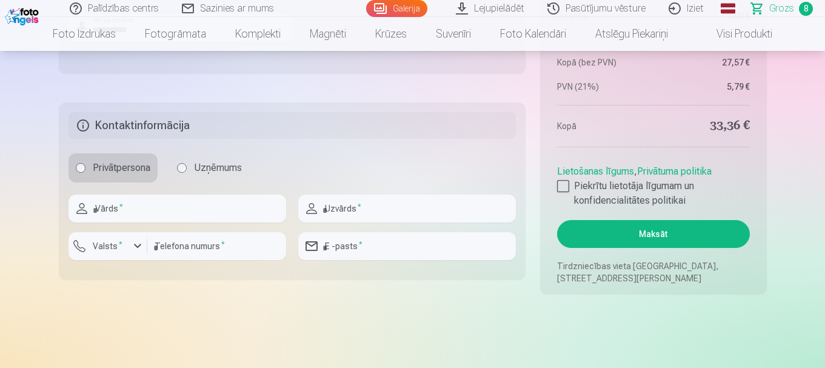
type input "**********"
click at [158, 219] on input "text" at bounding box center [177, 209] width 218 height 28
type input "**********"
click at [219, 253] on input "number" at bounding box center [216, 246] width 139 height 28
click at [138, 248] on div "button" at bounding box center [137, 246] width 15 height 15
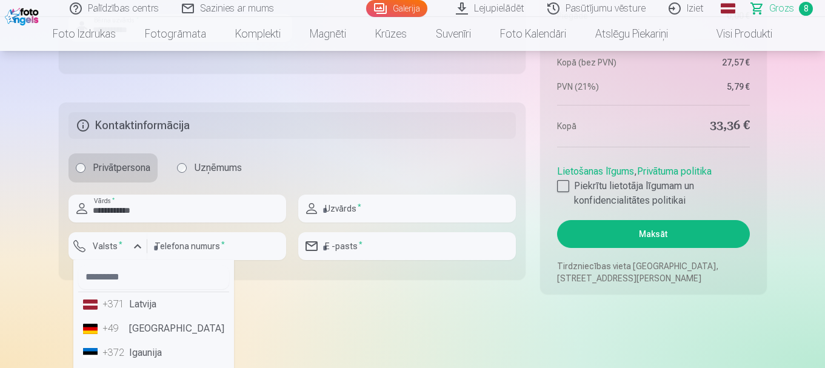
click at [139, 303] on li "+371 Latvija" at bounding box center [153, 304] width 151 height 24
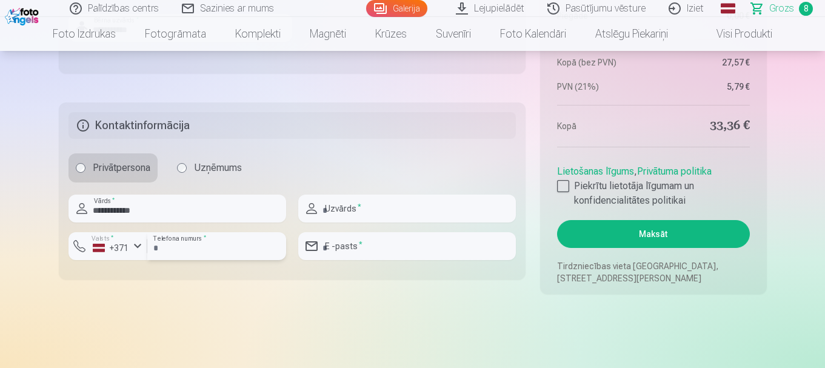
click at [189, 252] on input "number" at bounding box center [216, 246] width 139 height 28
type input "********"
click at [224, 211] on input "**********" at bounding box center [177, 209] width 218 height 28
type input "****"
click at [353, 211] on input "text" at bounding box center [407, 209] width 218 height 28
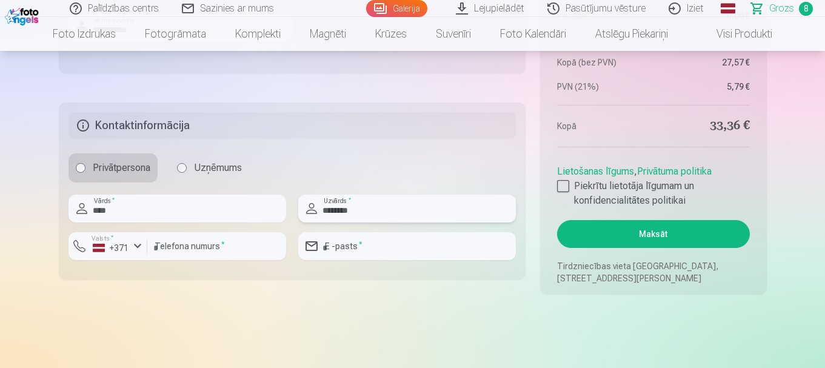
type input "********"
click at [350, 251] on input "email" at bounding box center [407, 246] width 218 height 28
type input "**********"
click at [565, 188] on div at bounding box center [563, 186] width 12 height 12
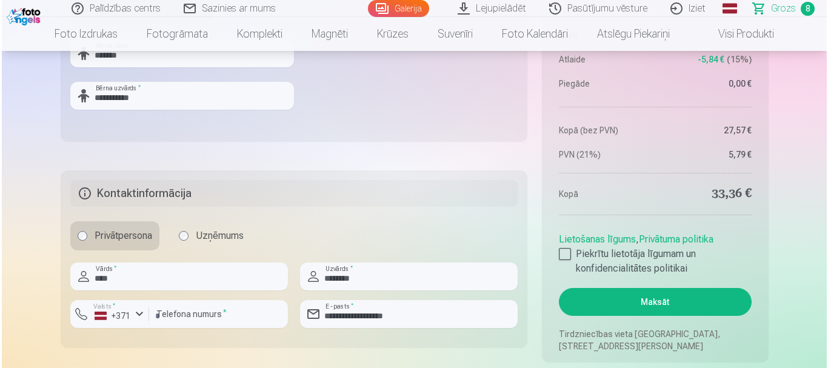
scroll to position [1455, 0]
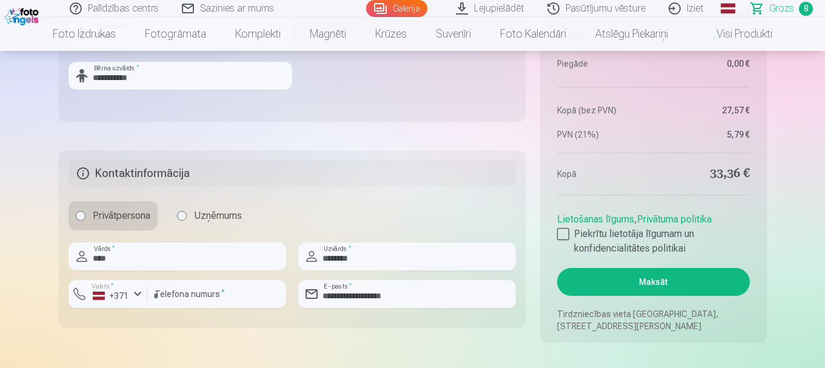
click at [644, 286] on button "Maksāt" at bounding box center [653, 282] width 192 height 28
